Goal: Task Accomplishment & Management: Complete application form

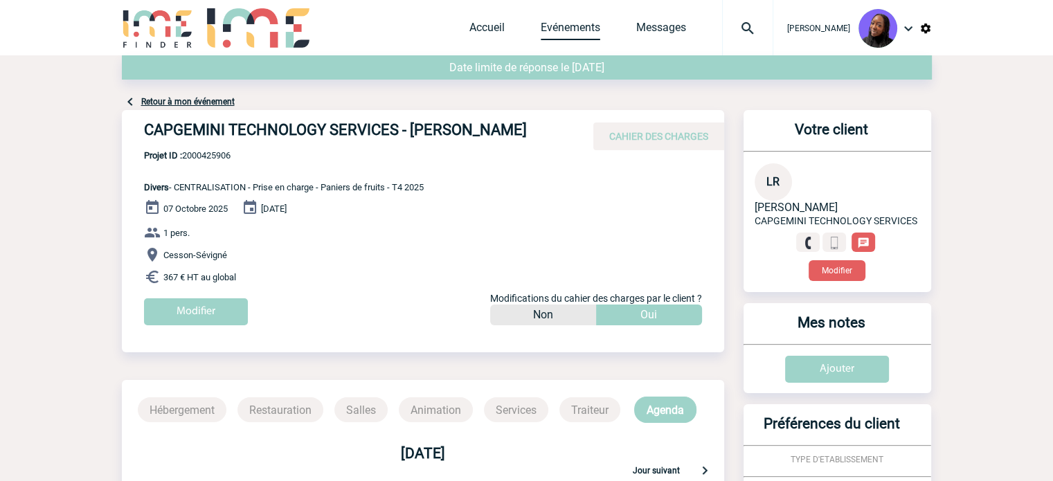
click at [588, 29] on link "Evénements" at bounding box center [571, 30] width 60 height 19
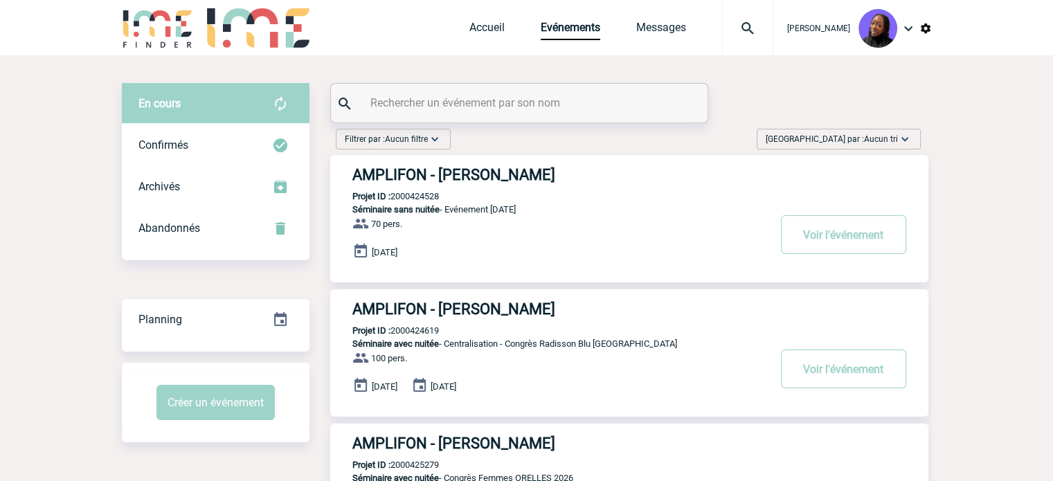
click at [506, 107] on input "text" at bounding box center [521, 103] width 308 height 20
paste input "2000425907"
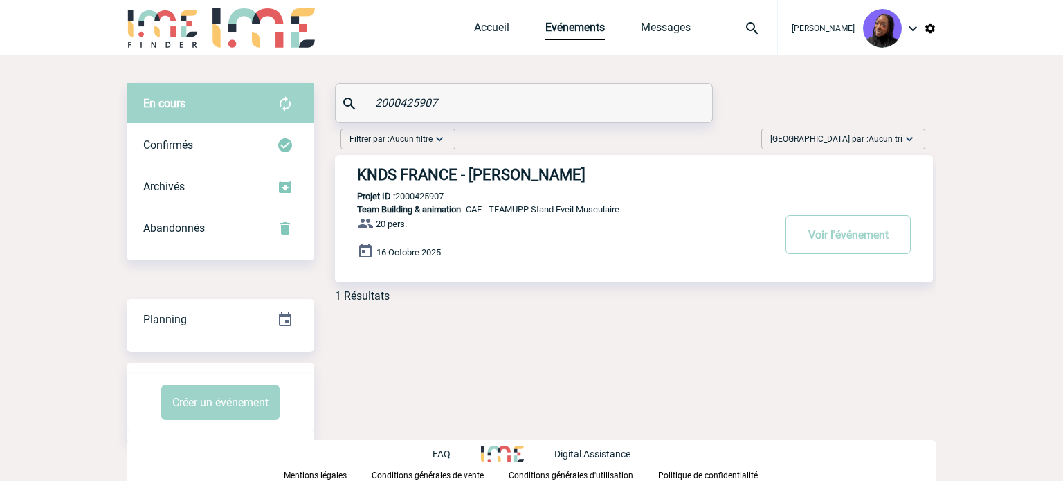
type input "2000425907"
click at [505, 171] on h3 "KNDS FRANCE - Caroline COMMUNAUX" at bounding box center [564, 174] width 415 height 17
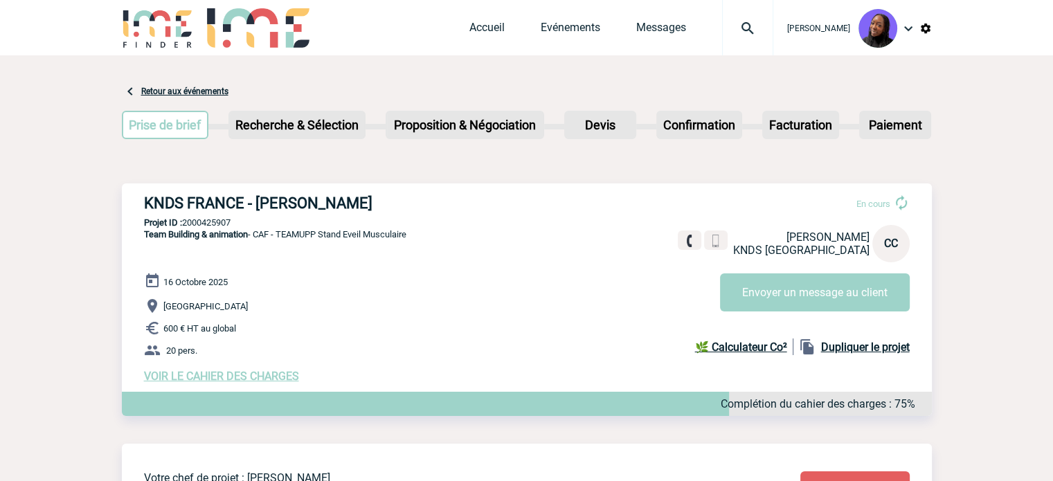
click at [205, 378] on span "VOIR LE CAHIER DES CHARGES" at bounding box center [221, 376] width 155 height 13
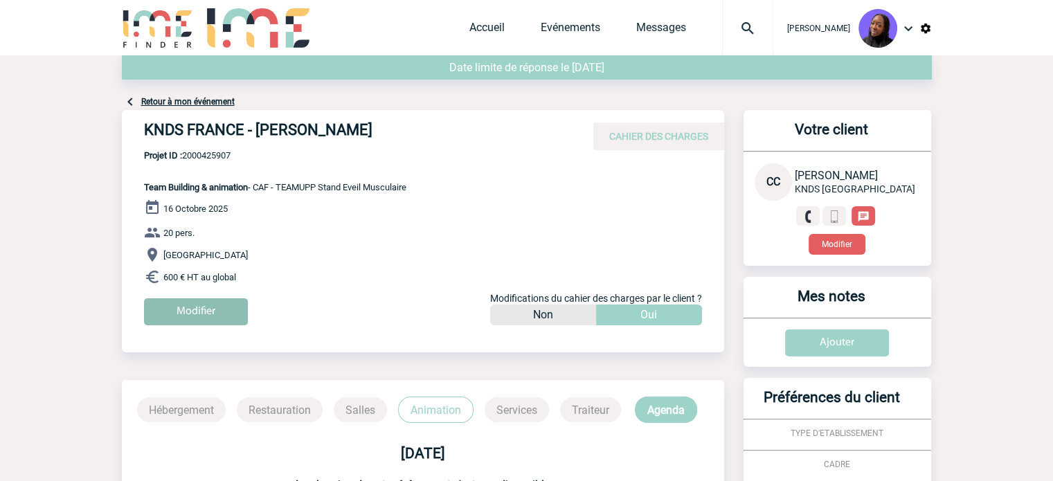
click at [226, 305] on input "Modifier" at bounding box center [196, 311] width 104 height 27
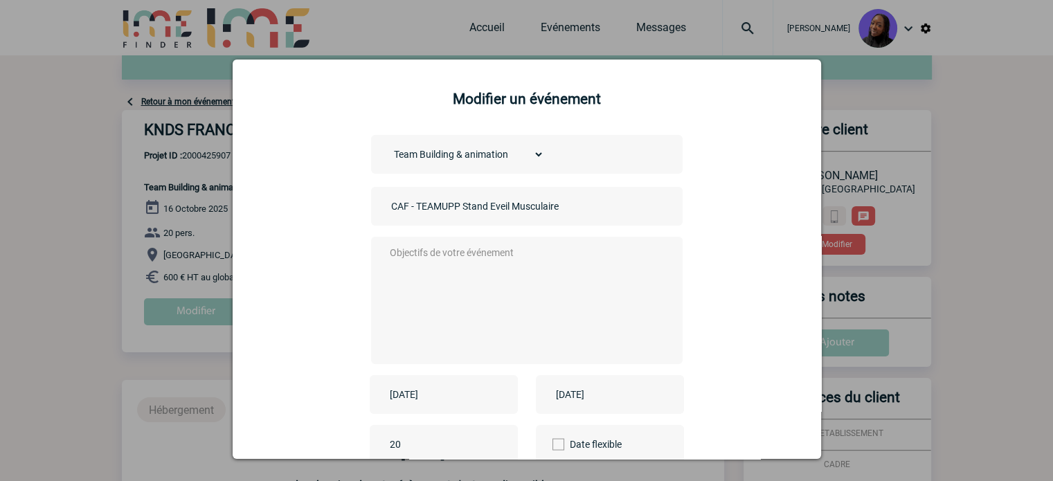
drag, startPoint x: 404, startPoint y: 208, endPoint x: 189, endPoint y: 163, distance: 219.3
click at [186, 170] on body "Tabaski THIAM Accueil Evénements 0" at bounding box center [526, 412] width 1053 height 824
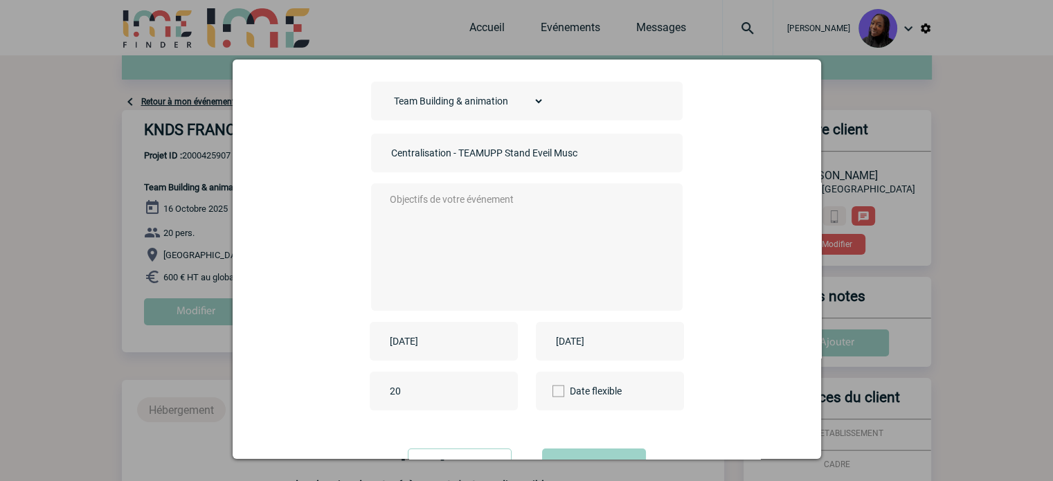
scroll to position [114, 0]
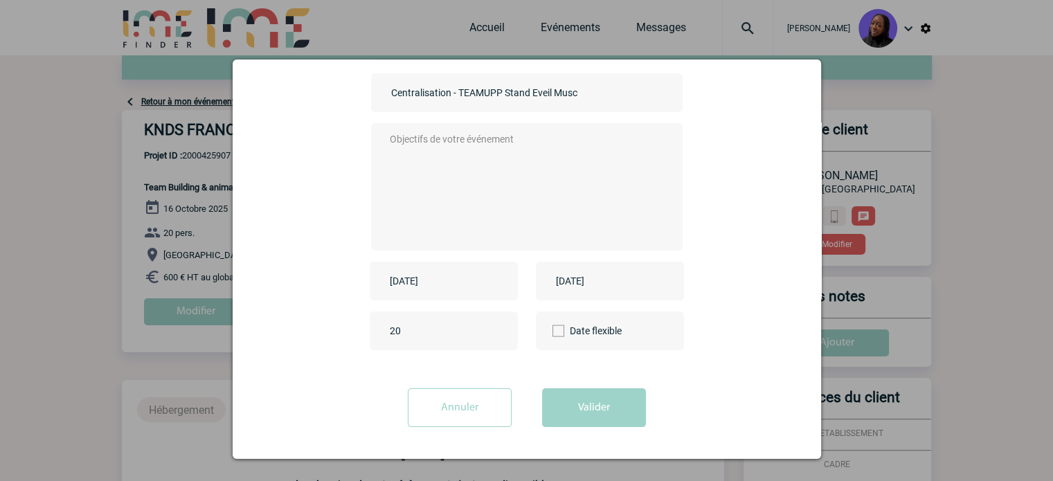
type input "Centralisation - TEAMUPP Stand Eveil Musculaire"
click at [427, 186] on textarea at bounding box center [522, 185] width 273 height 111
type textarea "."
click at [582, 399] on button "Valider" at bounding box center [594, 407] width 104 height 39
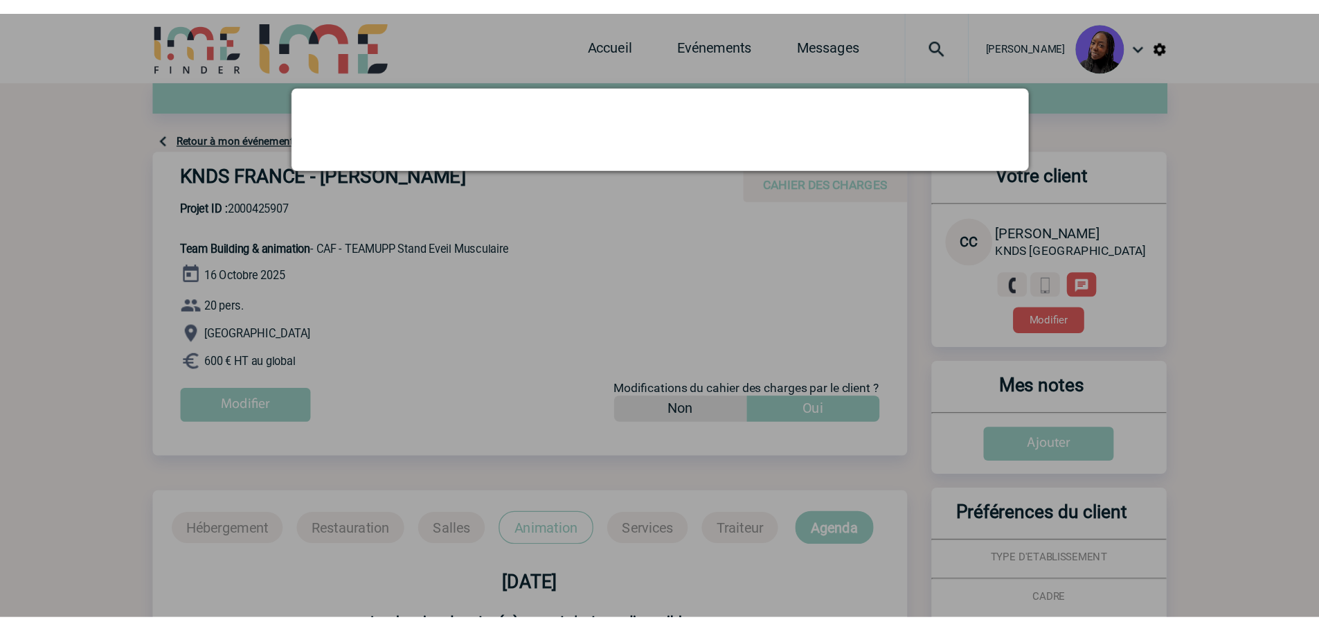
scroll to position [0, 0]
